Goal: Information Seeking & Learning: Find specific fact

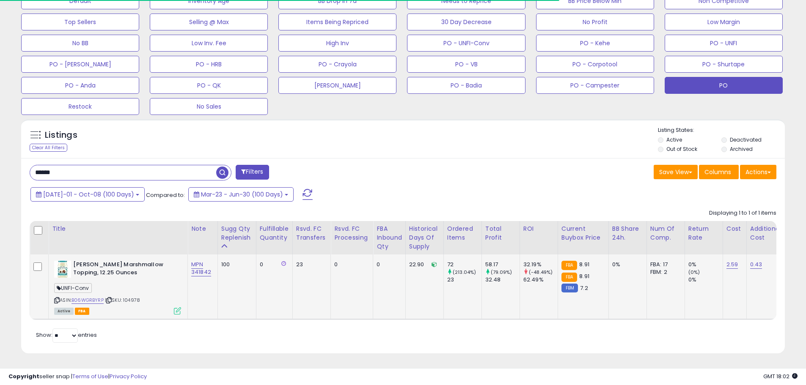
scroll to position [173, 443]
click at [132, 297] on span "| SKU: 104978" at bounding box center [122, 300] width 35 height 7
copy span "104978"
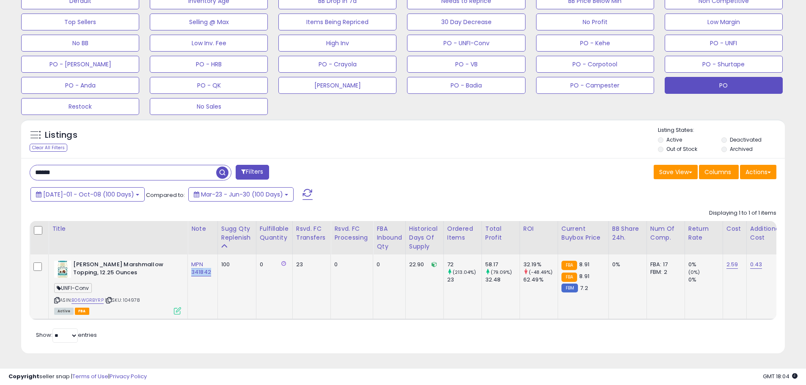
drag, startPoint x: 212, startPoint y: 268, endPoint x: 191, endPoint y: 268, distance: 20.7
click at [191, 268] on td "MPN 341842" at bounding box center [203, 287] width 30 height 65
copy link "341842"
drag, startPoint x: 66, startPoint y: 163, endPoint x: 23, endPoint y: 165, distance: 43.2
click at [24, 165] on div "****** Filters" at bounding box center [213, 173] width 380 height 17
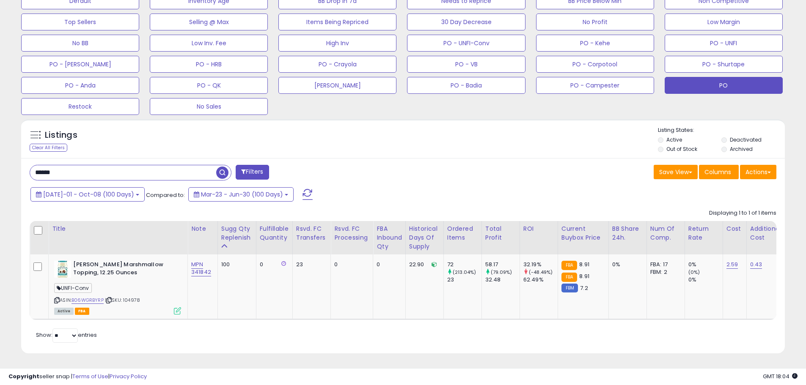
paste input "text"
type input "******"
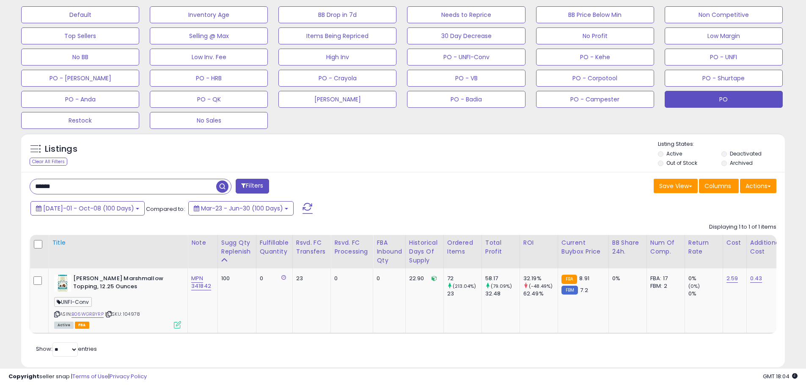
scroll to position [281, 0]
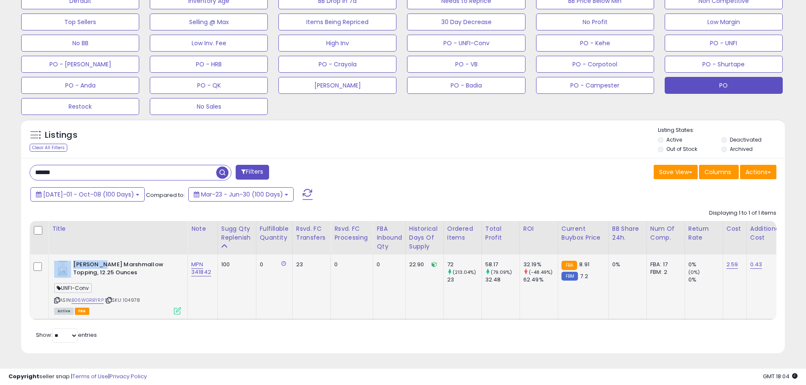
drag, startPoint x: 72, startPoint y: 257, endPoint x: 102, endPoint y: 261, distance: 30.3
click at [102, 261] on div "[PERSON_NAME] Marshmallow Topping, 12.25 Ounces" at bounding box center [117, 270] width 127 height 18
copy div "[PERSON_NAME]"
click at [138, 297] on span "| SKU: 104978" at bounding box center [122, 300] width 35 height 7
click at [132, 297] on span "| SKU: 104978" at bounding box center [122, 300] width 35 height 7
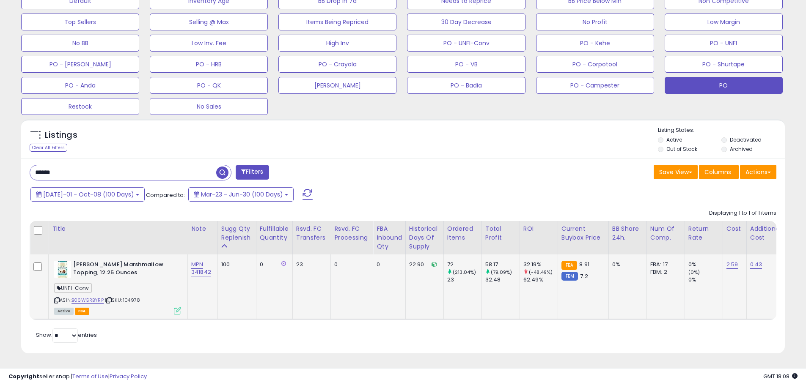
click at [132, 297] on span "| SKU: 104978" at bounding box center [122, 300] width 35 height 7
copy span "104978"
drag, startPoint x: 212, startPoint y: 268, endPoint x: 192, endPoint y: 268, distance: 20.3
click at [192, 268] on td "MPN 341842" at bounding box center [203, 287] width 30 height 65
click at [146, 294] on div "ASIN: B06WGRBYRP | SKU: 104978 Active FBA" at bounding box center [117, 287] width 127 height 53
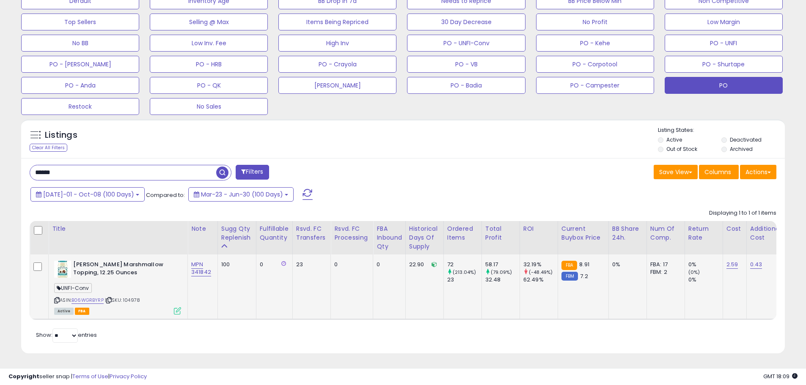
drag, startPoint x: 143, startPoint y: 297, endPoint x: 126, endPoint y: 294, distance: 17.1
click at [126, 294] on div "ASIN: B06WGRBYRP | SKU: 104978 Active FBA" at bounding box center [117, 287] width 127 height 53
copy span "104978"
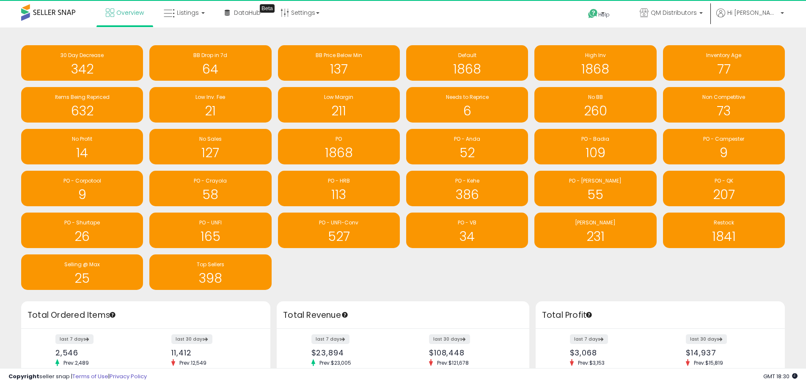
scroll to position [422959, 422696]
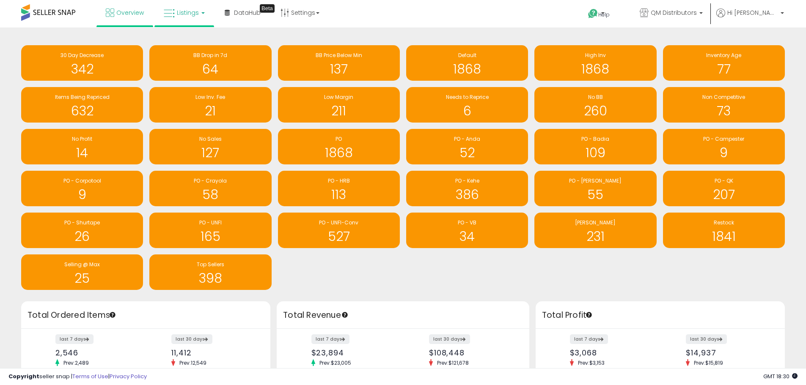
click at [183, 14] on span "Listings" at bounding box center [188, 12] width 22 height 8
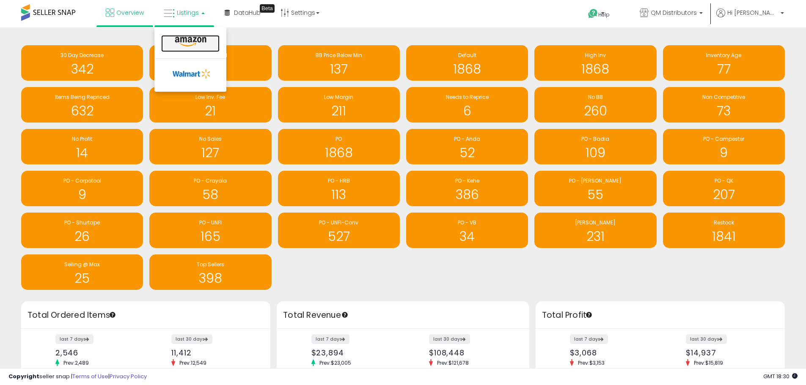
click at [190, 45] on icon at bounding box center [190, 41] width 37 height 11
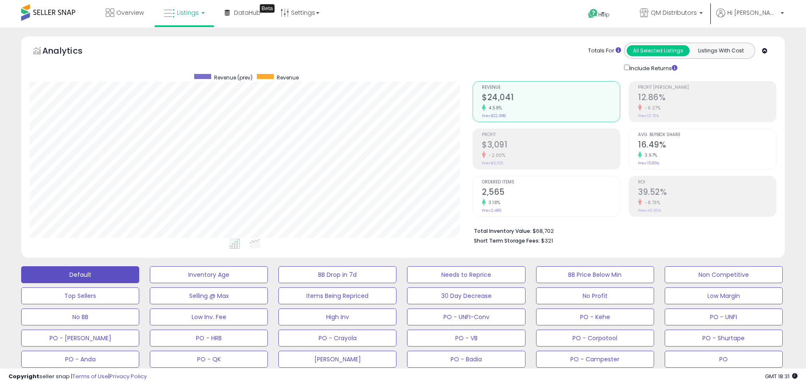
scroll to position [173, 443]
